Goal: Transaction & Acquisition: Purchase product/service

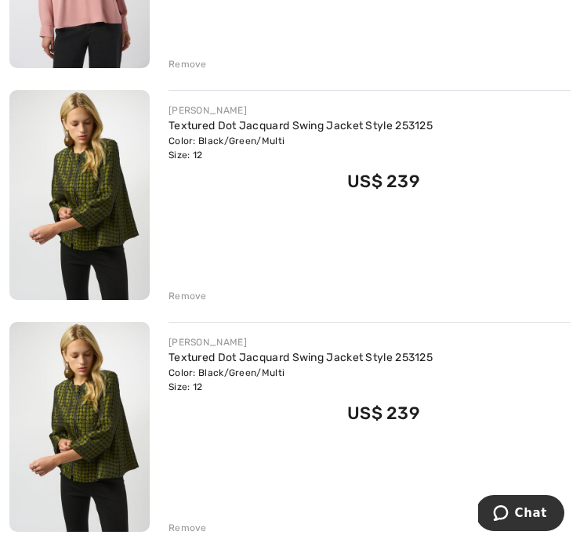
scroll to position [644, 0]
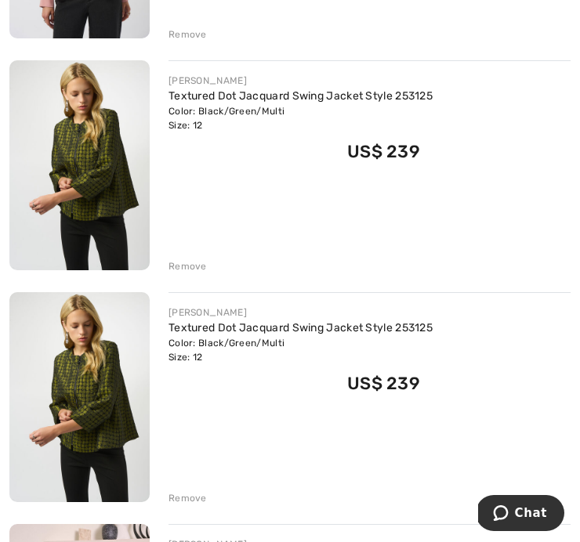
click at [190, 501] on div "Remove" at bounding box center [187, 498] width 38 height 14
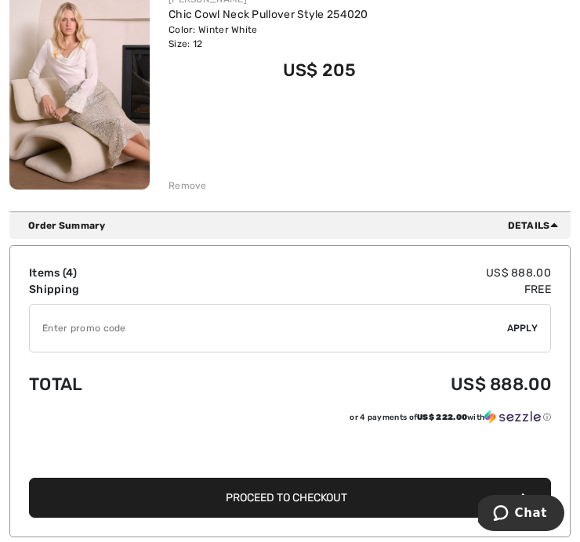
scroll to position [959, 0]
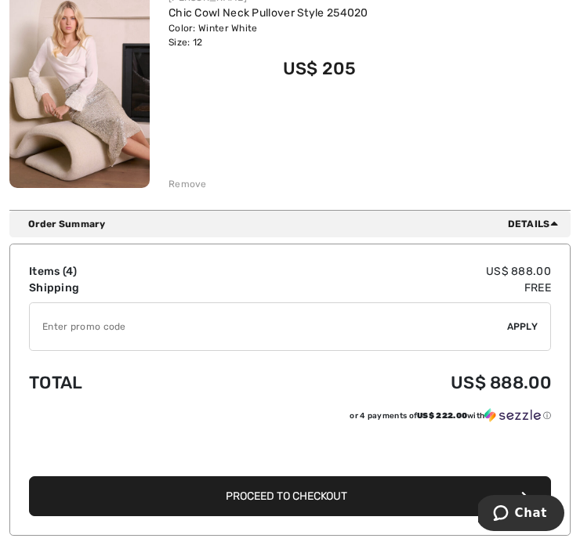
click at [307, 498] on span "Proceed to Checkout" at bounding box center [286, 496] width 121 height 13
click at [297, 490] on span "Proceed to Checkout" at bounding box center [286, 496] width 121 height 13
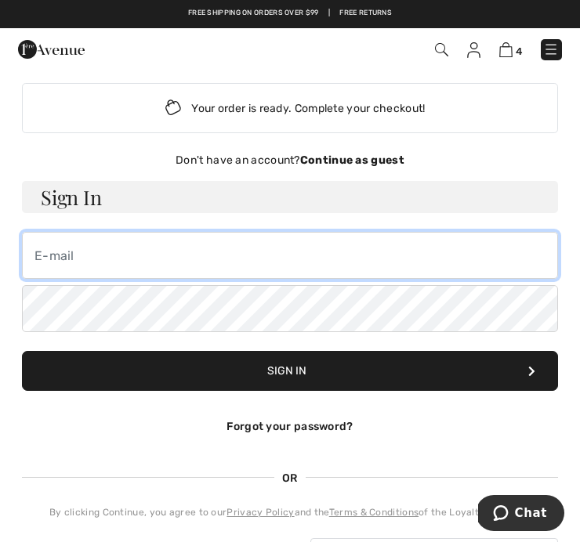
click at [60, 256] on input "email" at bounding box center [290, 255] width 536 height 47
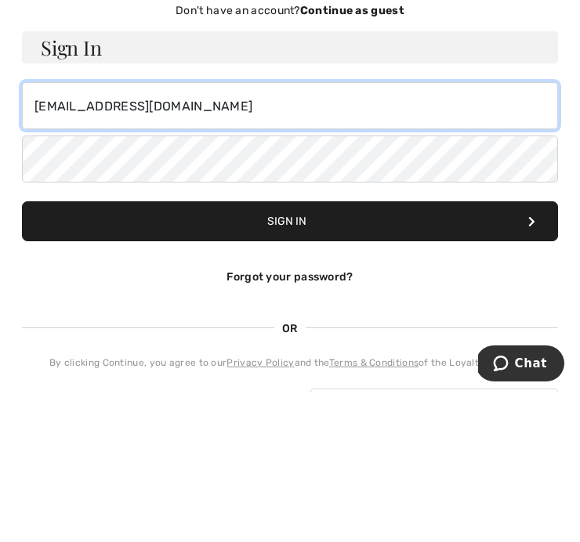
type input "[EMAIL_ADDRESS][DOMAIN_NAME]"
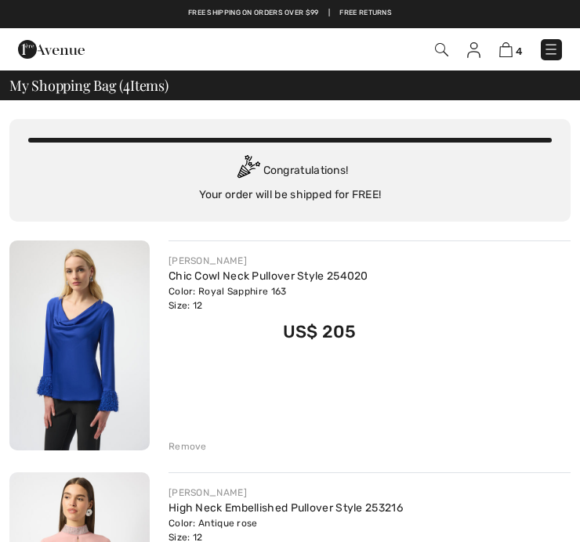
scroll to position [1015, 0]
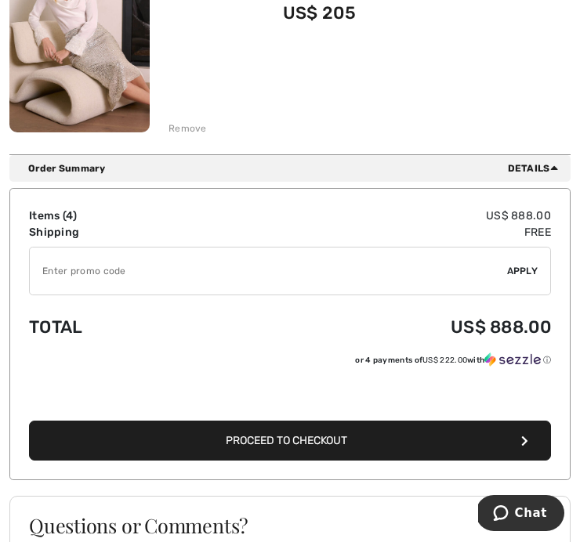
click at [361, 442] on button "Proceed to Checkout" at bounding box center [290, 441] width 522 height 40
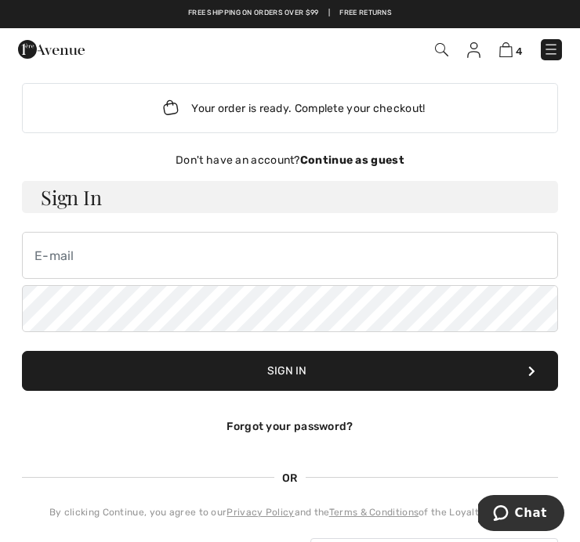
click at [353, 152] on div "Don't have an account? Continue as guest" at bounding box center [290, 160] width 536 height 16
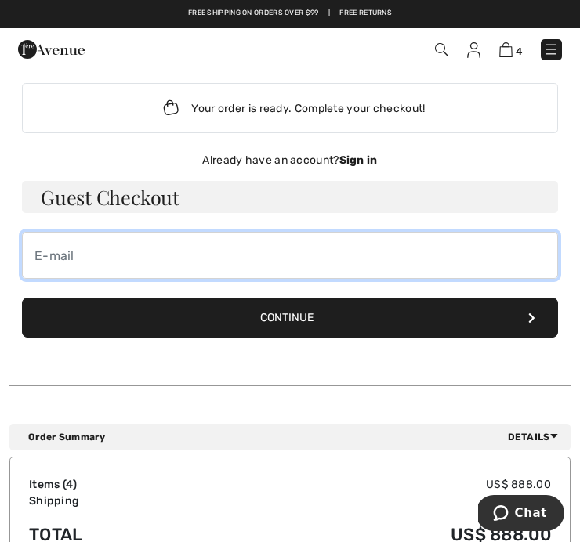
click at [89, 246] on input "email" at bounding box center [290, 255] width 536 height 47
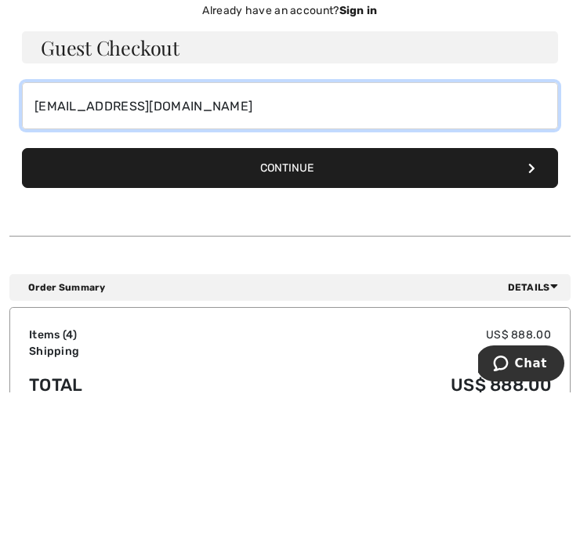
type input "[EMAIL_ADDRESS][DOMAIN_NAME]"
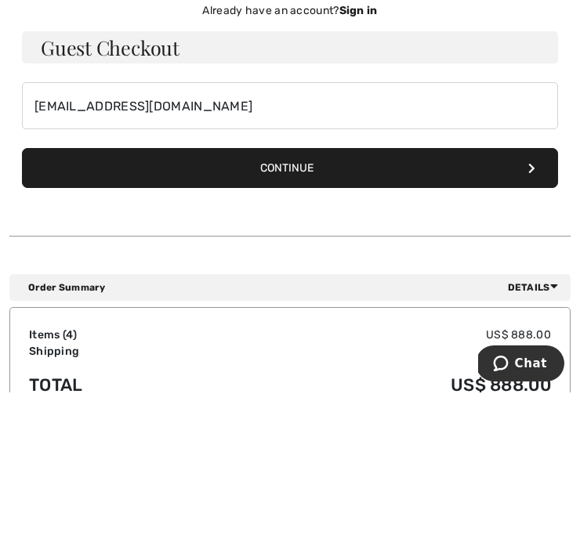
click at [307, 298] on button "Continue" at bounding box center [290, 318] width 536 height 40
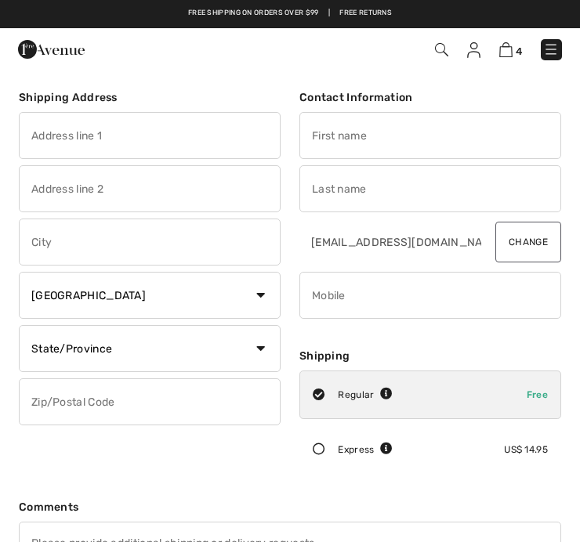
click at [53, 135] on input "text" at bounding box center [150, 135] width 262 height 47
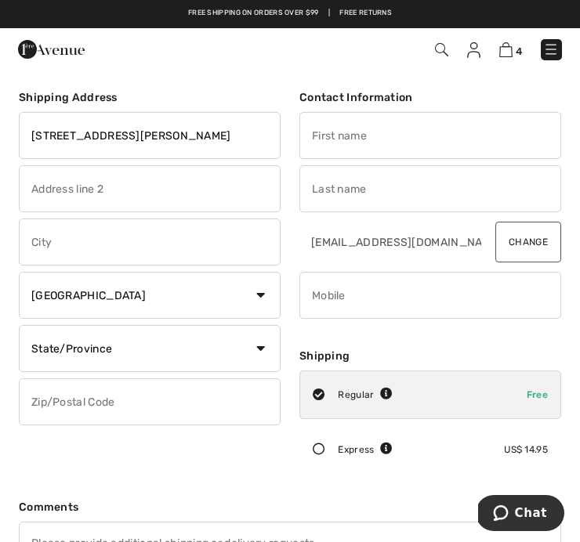
click at [49, 196] on input "text" at bounding box center [150, 188] width 262 height 47
type input "200 patterson ave"
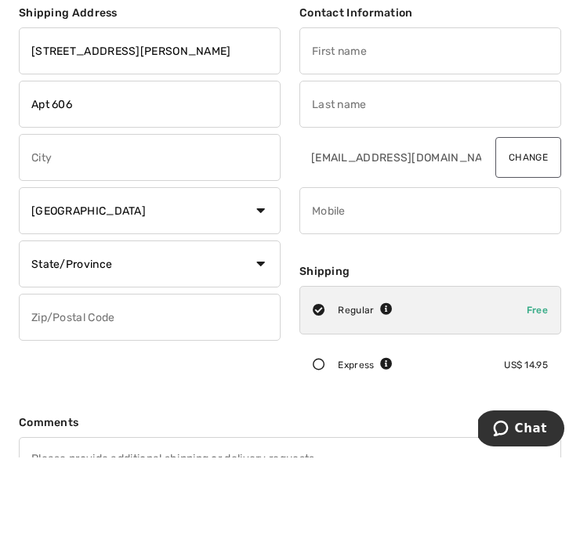
type input "Apt 606"
click at [64, 219] on input "text" at bounding box center [150, 242] width 262 height 47
type input "San antonio"
click at [267, 272] on select "Country Canada United States Afghanistan Aland Islands Albania Algeria American…" at bounding box center [150, 295] width 262 height 47
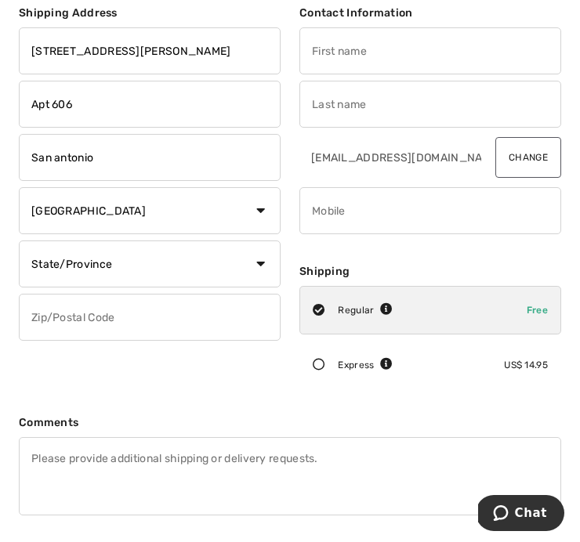
select select "US"
click at [266, 259] on select "State/Province Alabama Alaska American Samoa Arizona Arkansas California Colora…" at bounding box center [150, 264] width 262 height 47
select select "TX"
click at [68, 326] on input "text" at bounding box center [150, 317] width 262 height 47
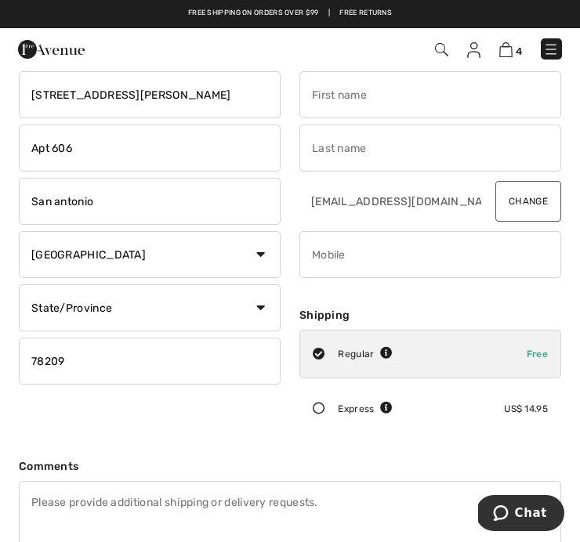
scroll to position [0, 0]
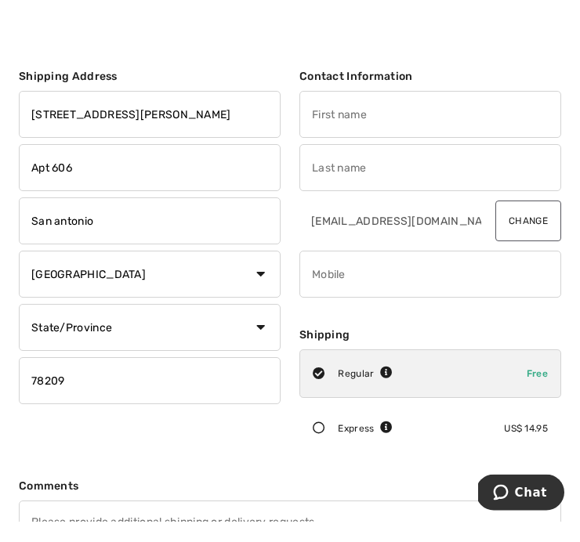
type input "78209"
click at [343, 112] on input "text" at bounding box center [430, 135] width 262 height 47
type input "Sandra"
click at [360, 165] on input "text" at bounding box center [430, 188] width 262 height 47
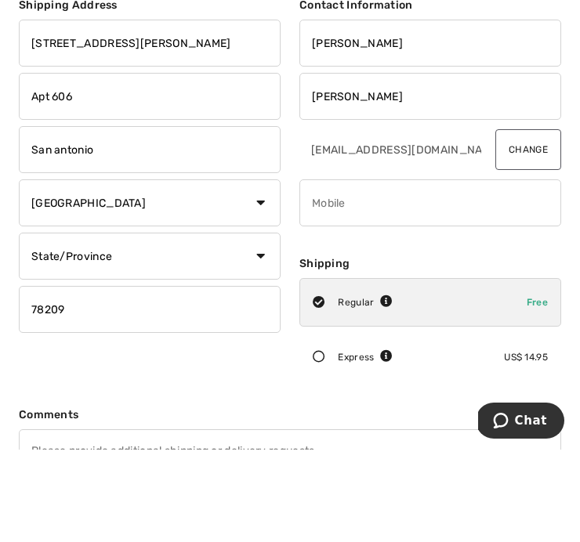
type input "Bleakney"
click at [359, 272] on input "phone" at bounding box center [430, 295] width 262 height 47
type input "9566553807"
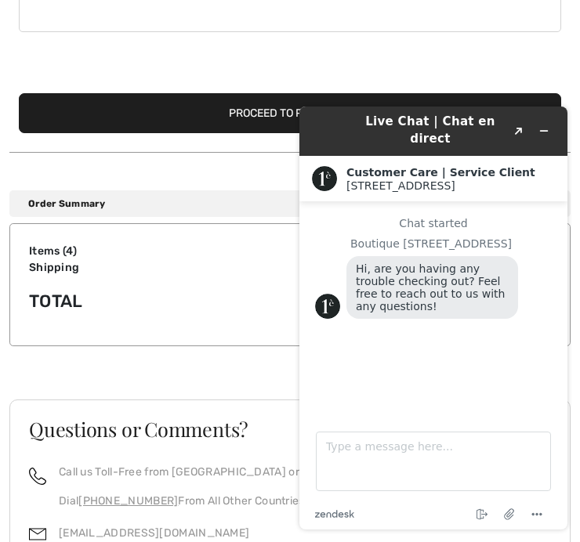
scroll to position [569, 0]
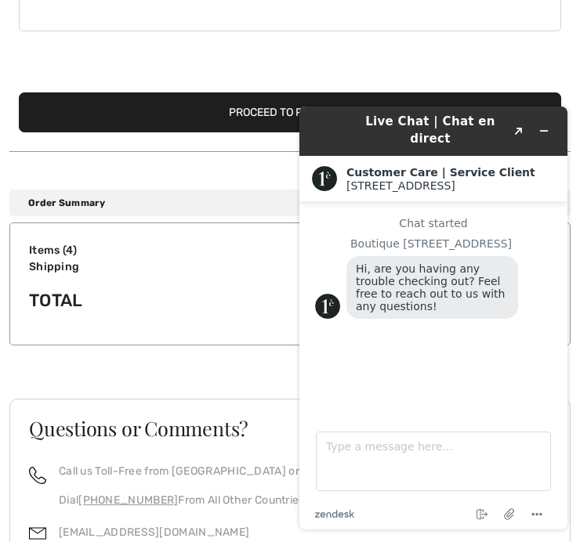
click at [287, 120] on button "Proceed to Payment" at bounding box center [290, 112] width 542 height 40
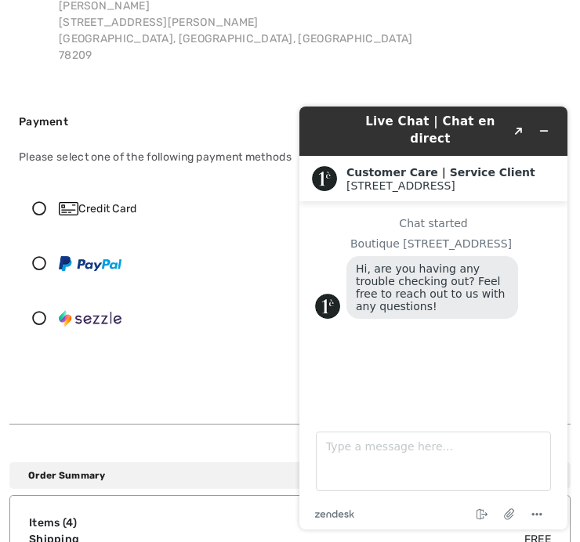
scroll to position [188, 0]
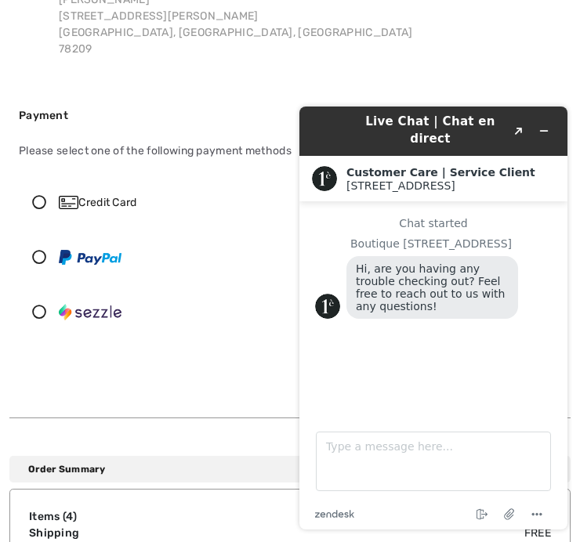
click at [31, 209] on icon at bounding box center [39, 202] width 39 height 14
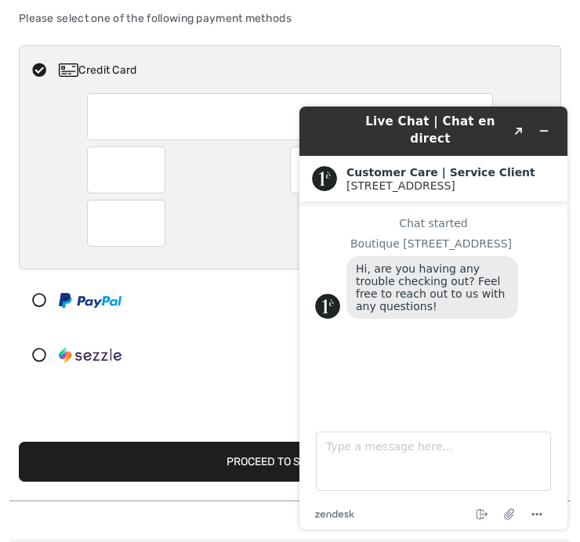
scroll to position [320, 0]
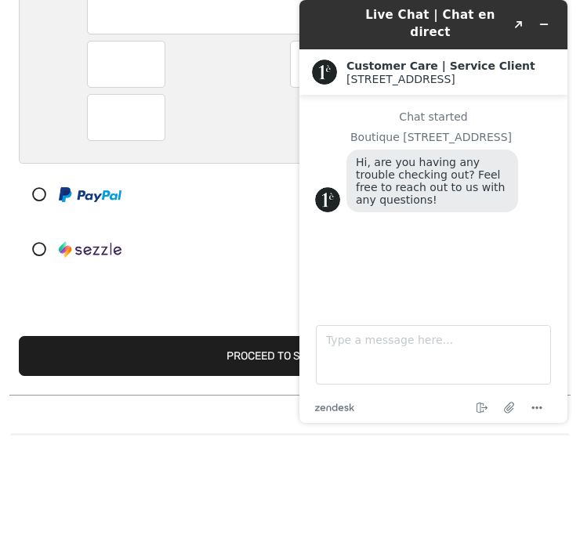
click at [157, 147] on div at bounding box center [126, 170] width 78 height 47
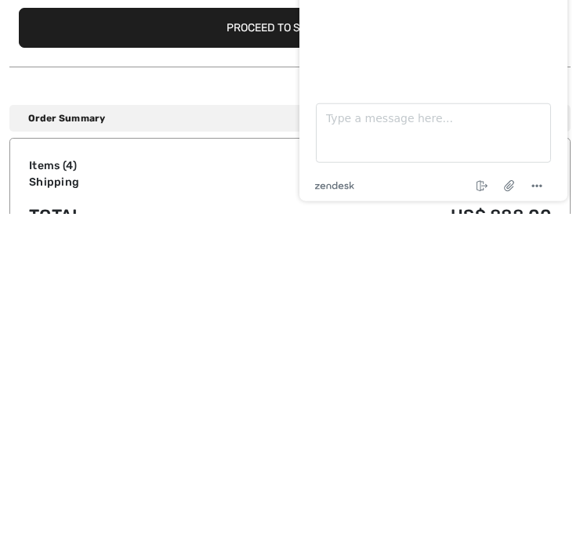
scroll to position [446, 0]
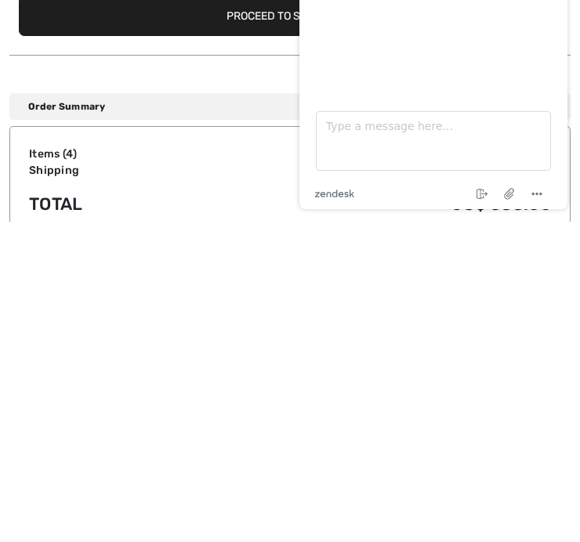
click at [195, 317] on button "Proceed to Summary" at bounding box center [290, 337] width 542 height 40
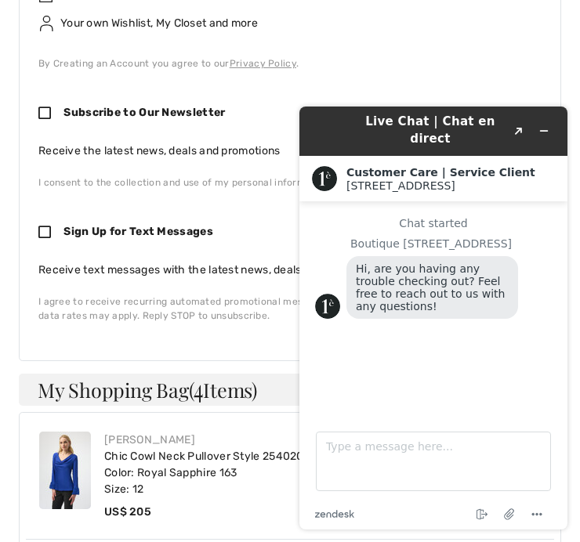
scroll to position [951, 0]
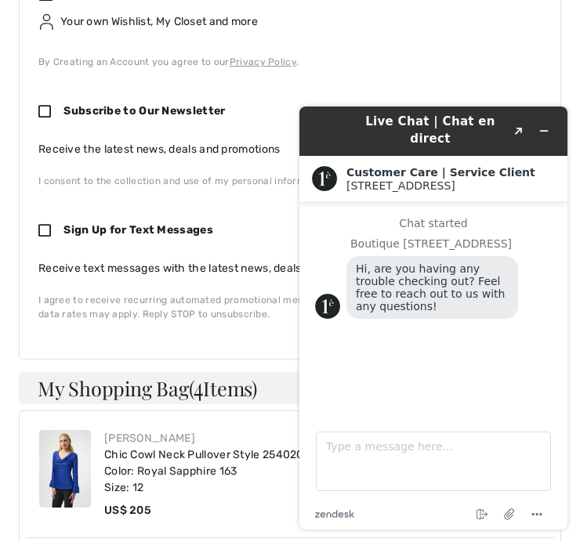
click at [45, 104] on icon at bounding box center [50, 111] width 25 height 14
checkbox input "true"
click at [41, 223] on icon at bounding box center [50, 230] width 25 height 14
checkbox input "true"
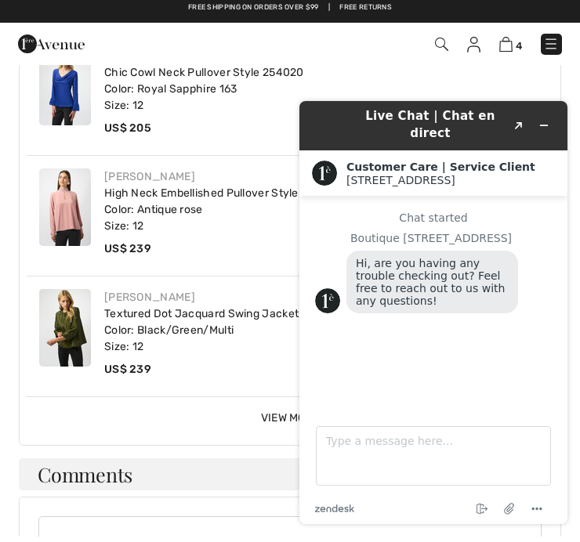
scroll to position [1268, 0]
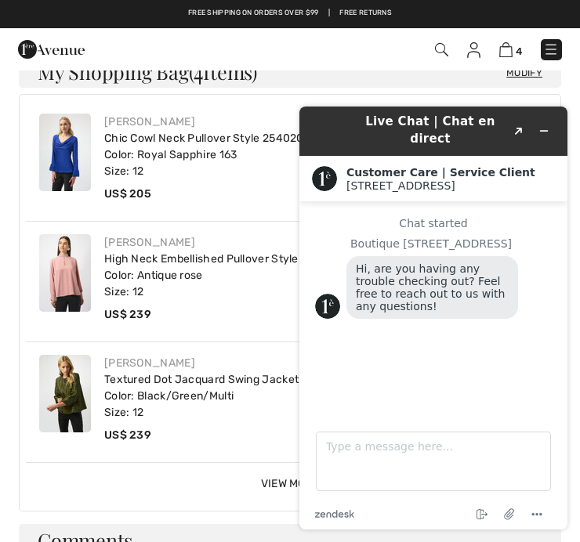
click at [523, 120] on button "Created with Sketch." at bounding box center [518, 131] width 25 height 22
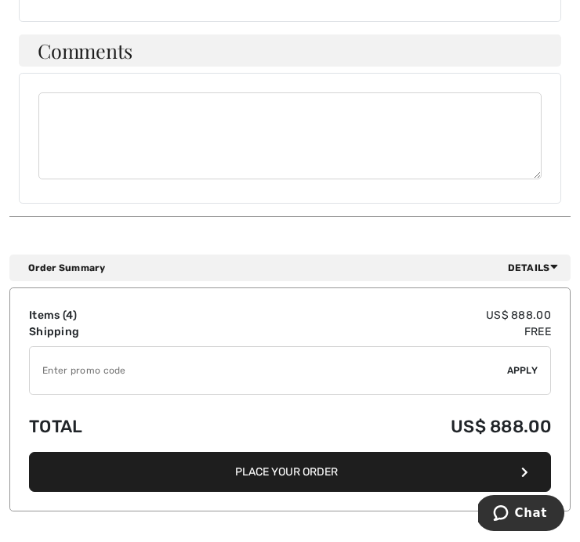
scroll to position [1756, 0]
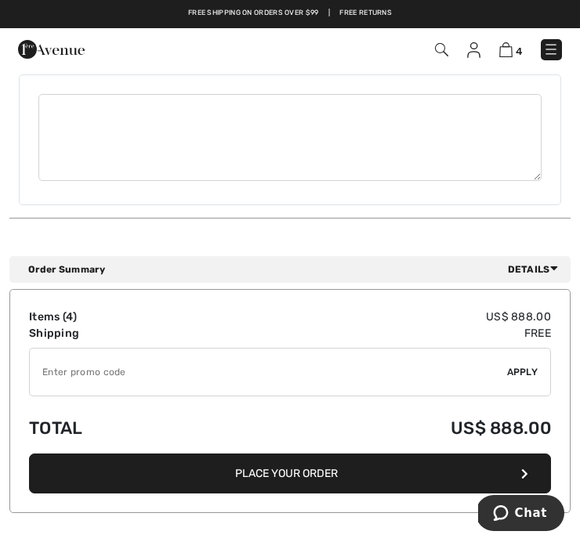
click at [324, 471] on button "Place Your Order" at bounding box center [290, 474] width 522 height 40
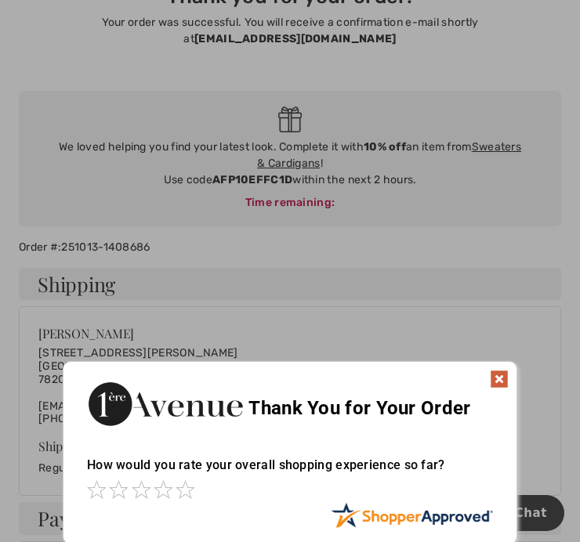
scroll to position [142, 0]
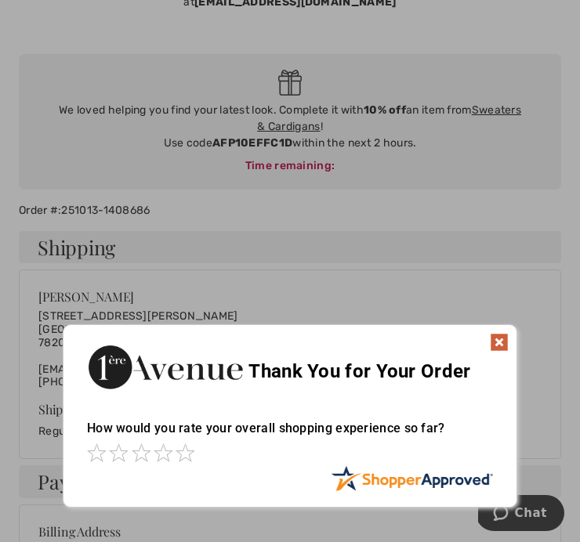
click at [496, 335] on img at bounding box center [499, 342] width 19 height 19
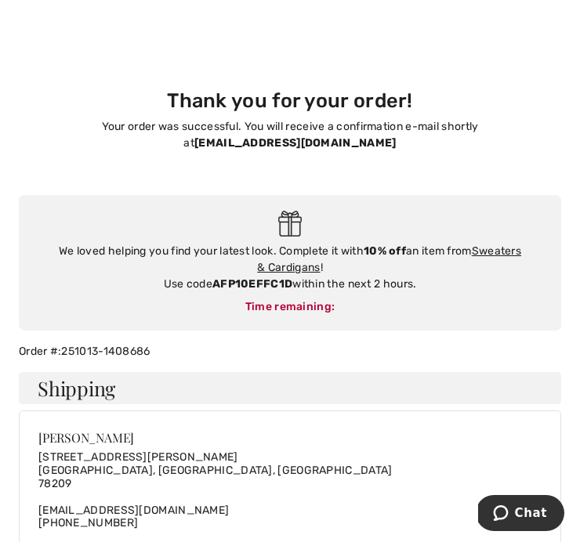
scroll to position [0, 0]
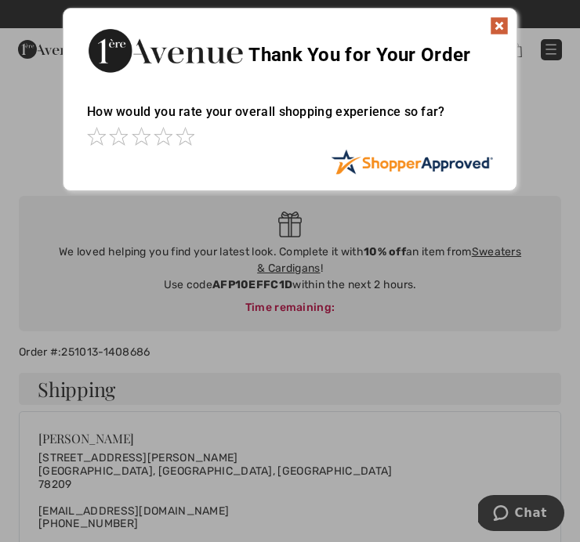
click at [500, 17] on img at bounding box center [499, 25] width 19 height 19
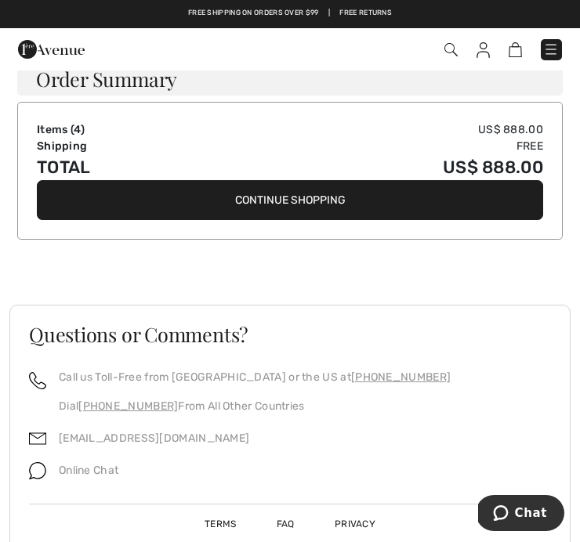
scroll to position [1233, 0]
